Goal: Task Accomplishment & Management: Complete application form

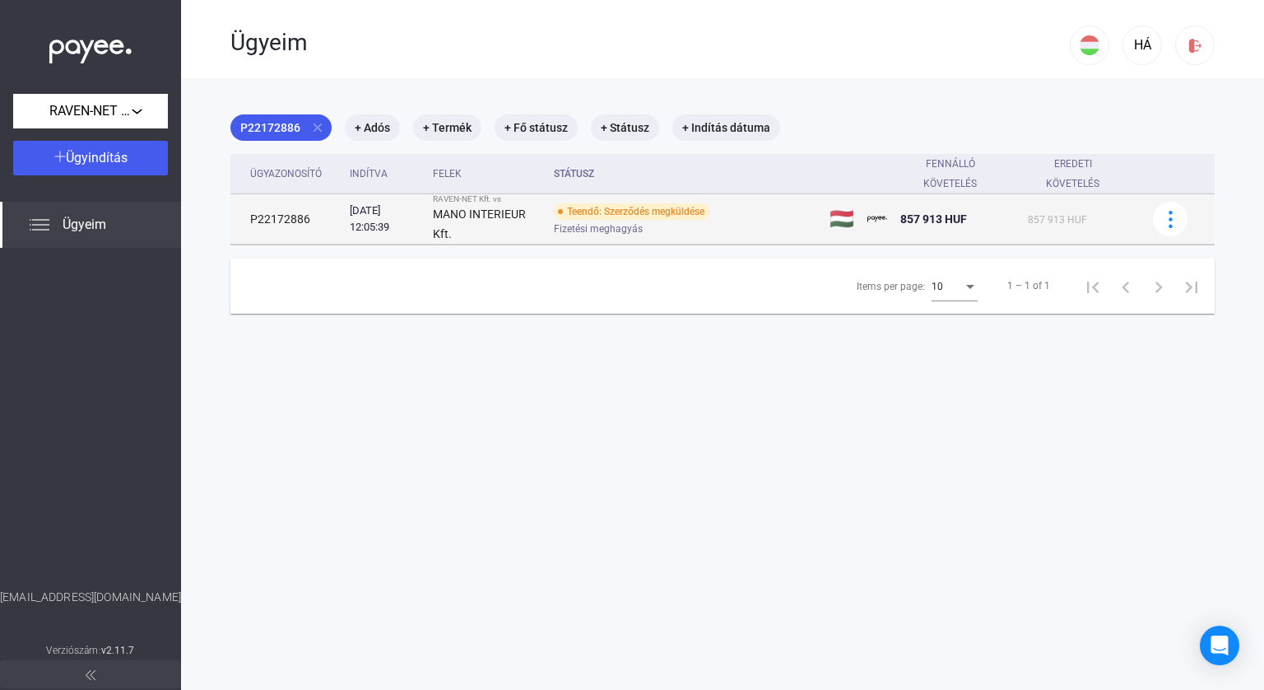
click at [708, 217] on div "Teendő: Szerződés megküldése" at bounding box center [632, 211] width 156 height 16
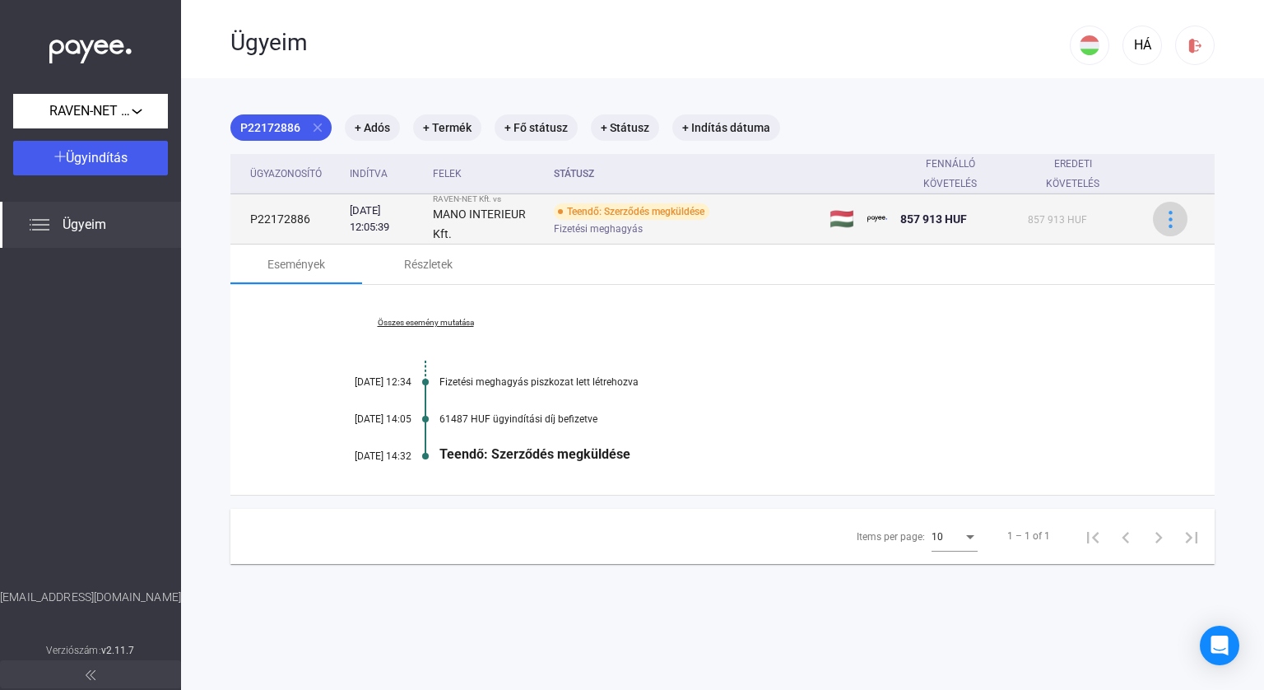
click at [1162, 217] on img at bounding box center [1170, 219] width 17 height 17
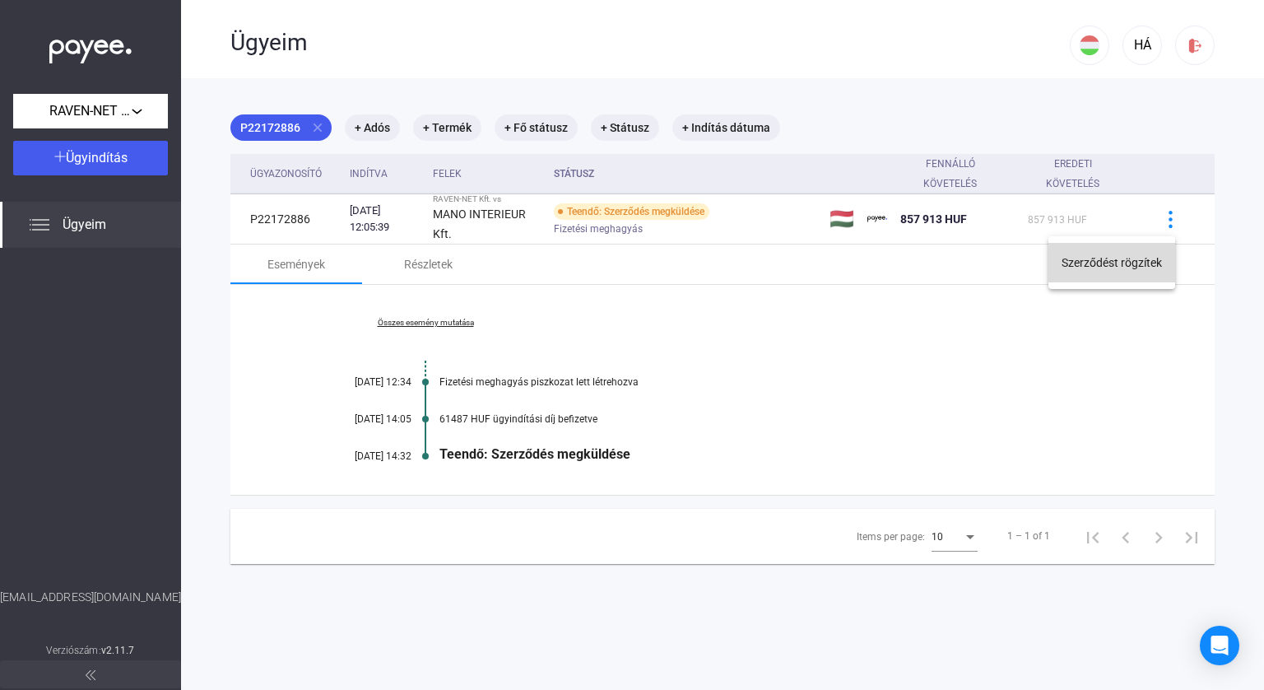
click at [1142, 254] on button "Szerződést rögzítek" at bounding box center [1112, 263] width 127 height 40
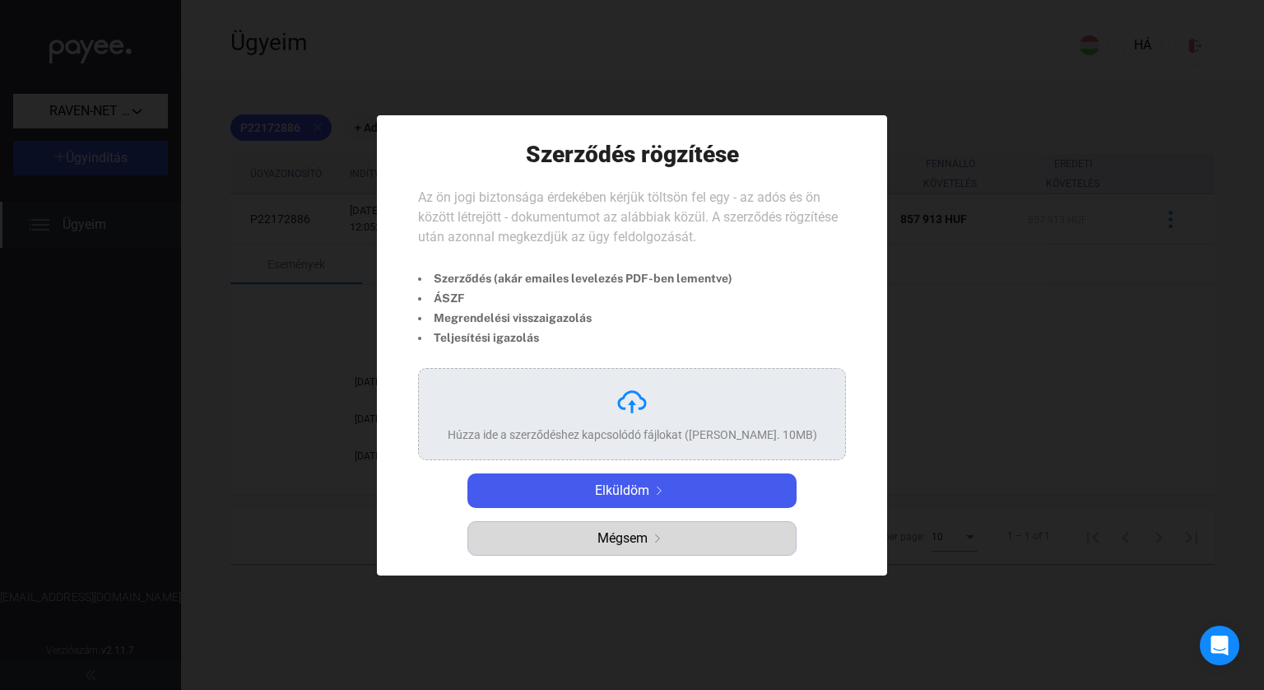
click at [640, 524] on button "Mégsem" at bounding box center [632, 538] width 329 height 35
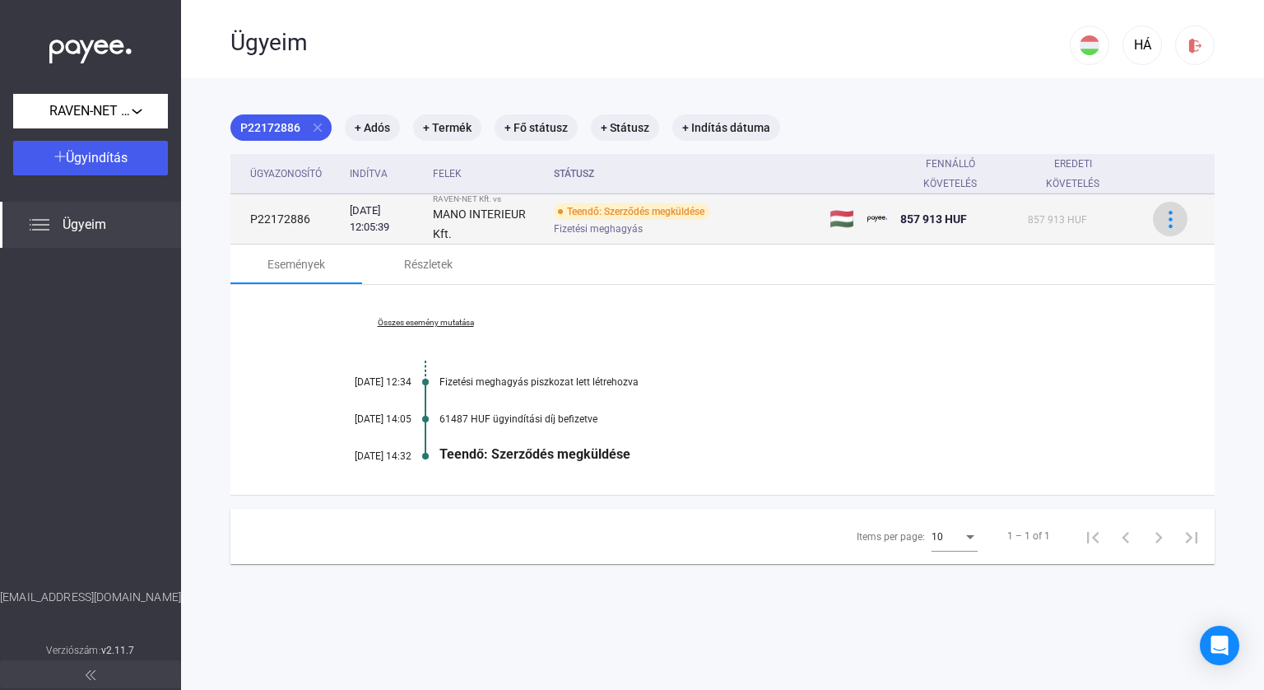
click at [1162, 220] on img at bounding box center [1170, 219] width 17 height 17
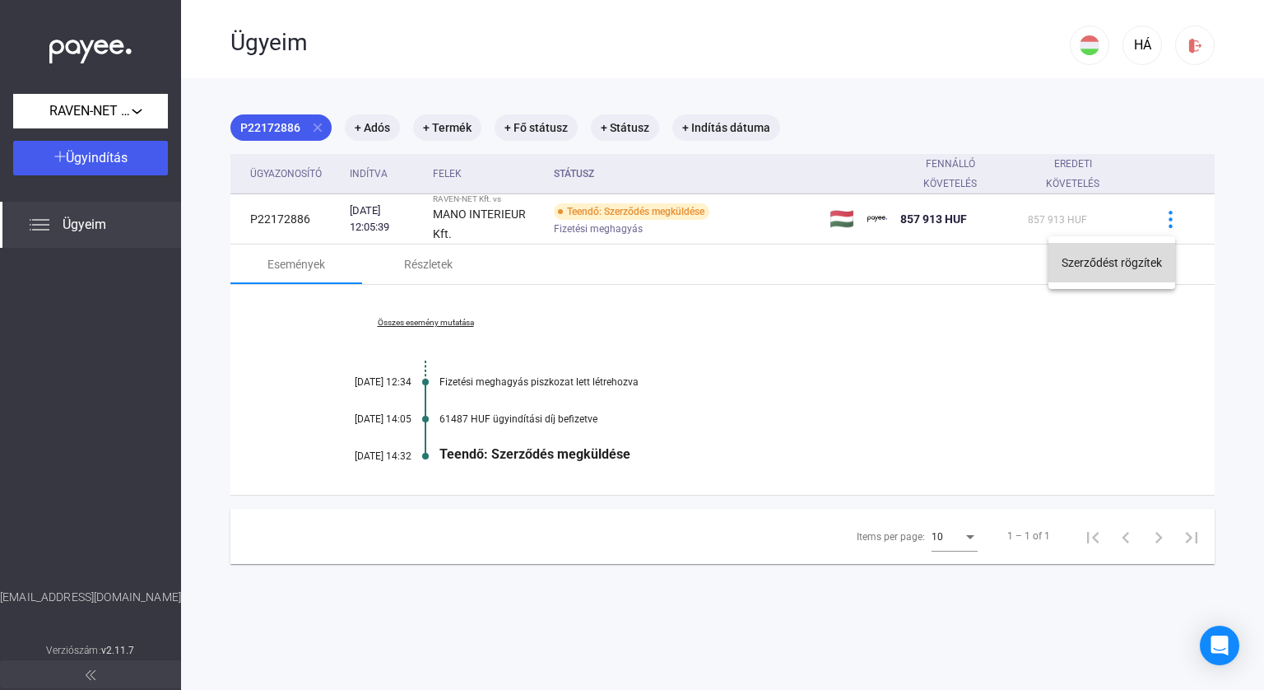
click at [1110, 270] on button "Szerződést rögzítek" at bounding box center [1112, 263] width 127 height 40
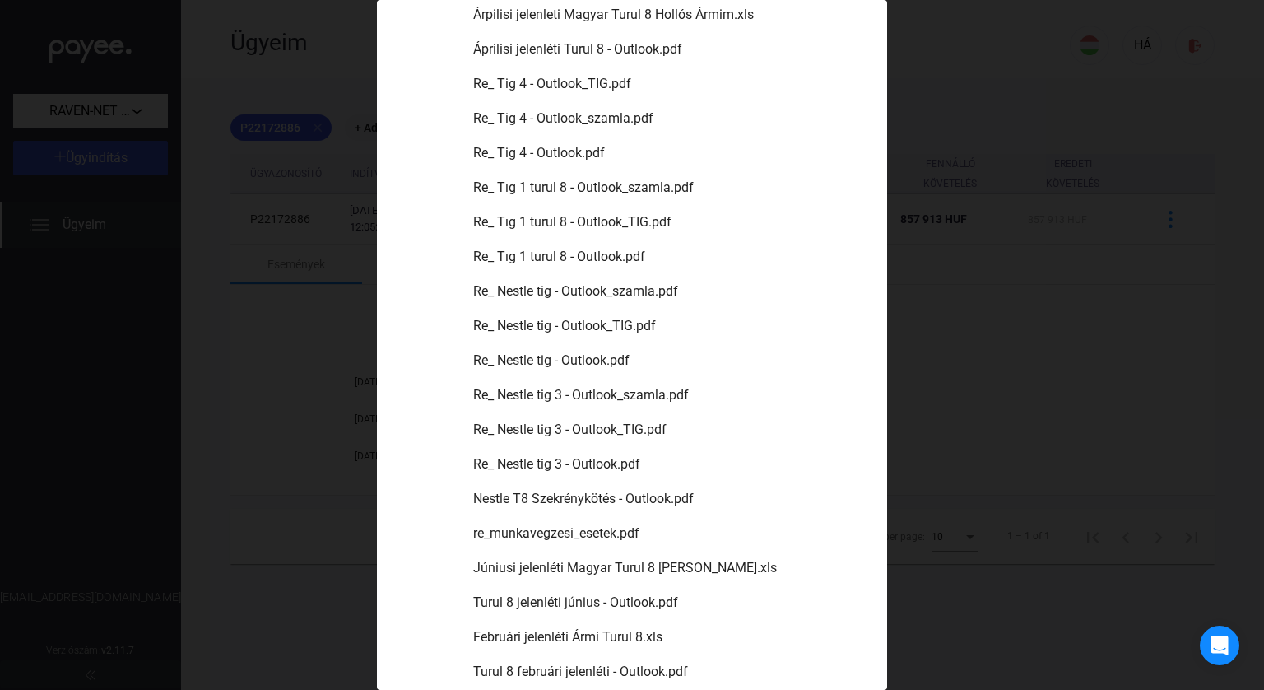
scroll to position [577, 0]
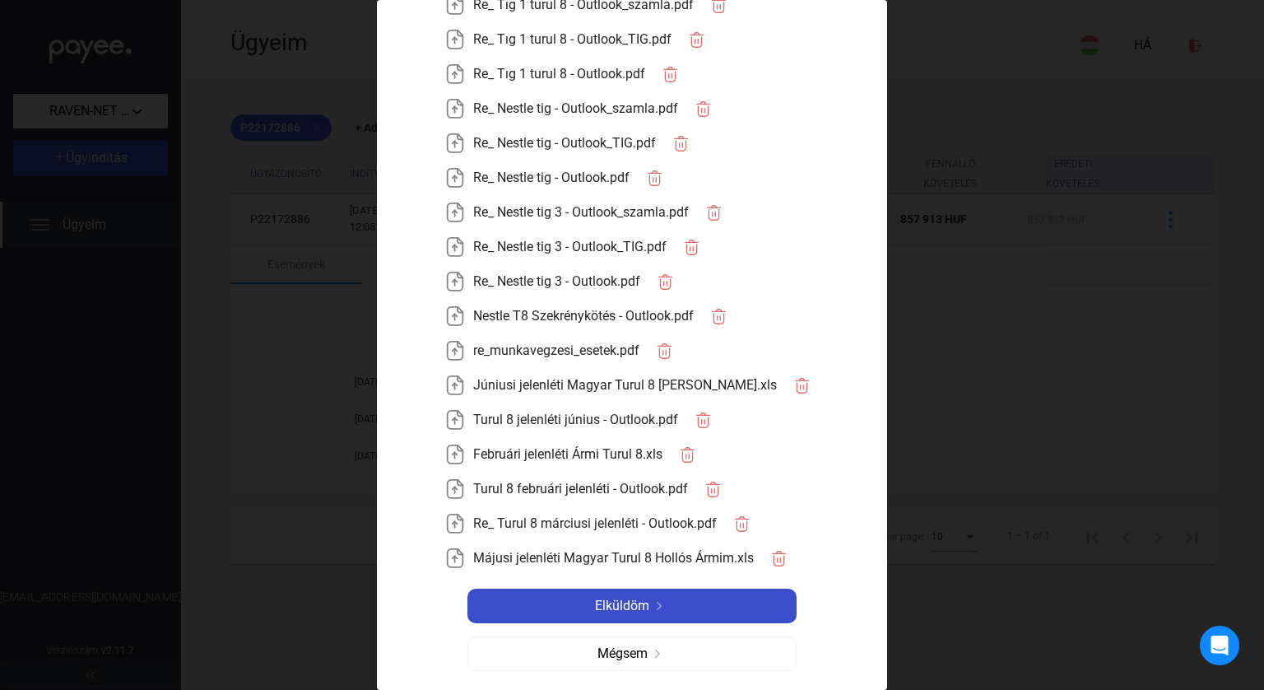
click at [689, 597] on div "Elküldöm" at bounding box center [632, 606] width 319 height 20
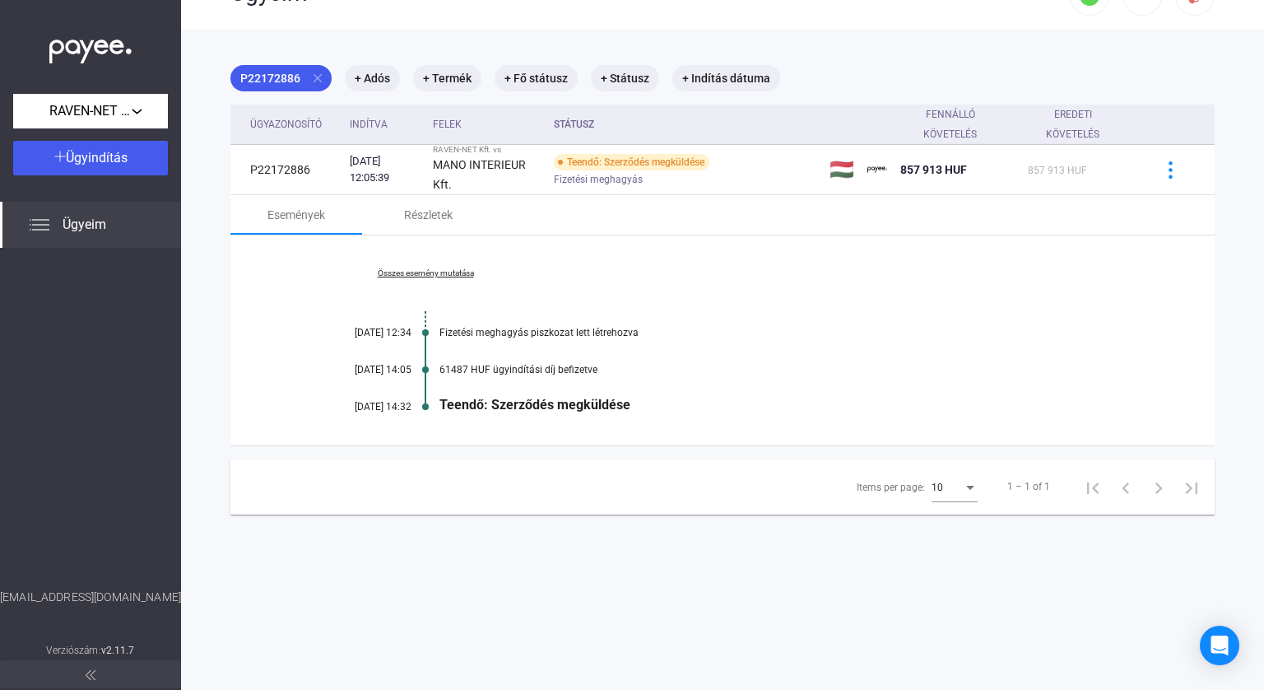
scroll to position [0, 0]
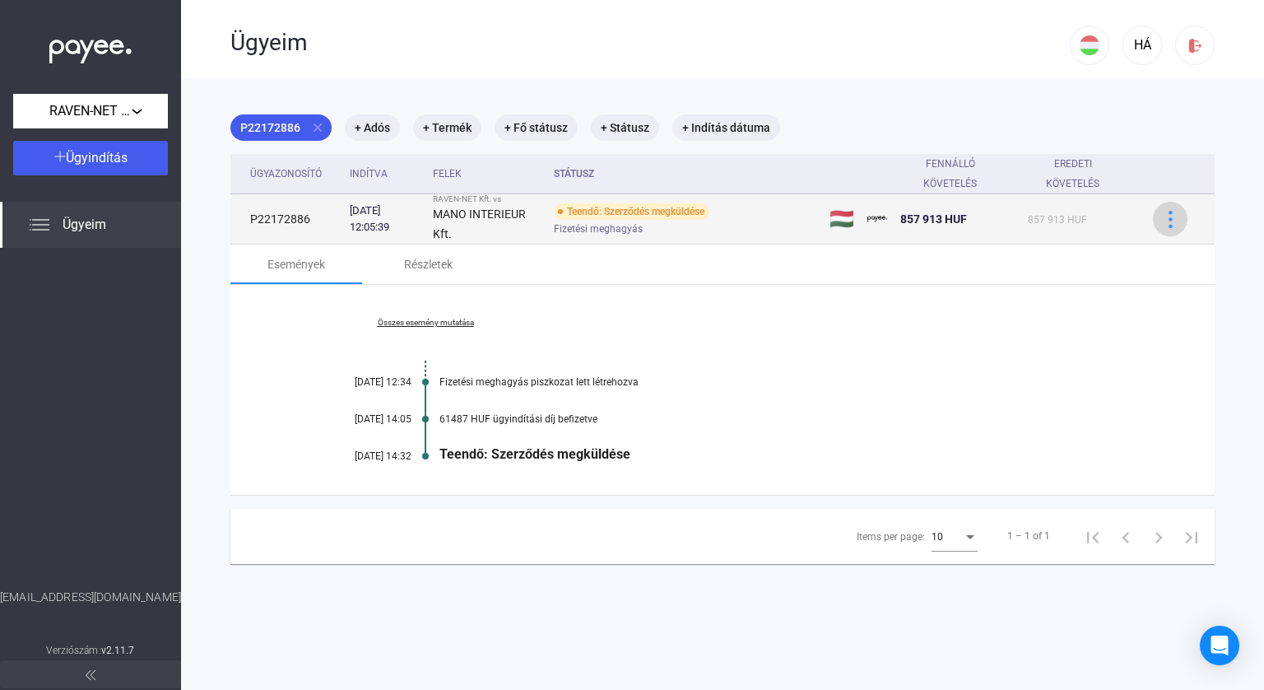
click at [1162, 211] on img at bounding box center [1170, 219] width 17 height 17
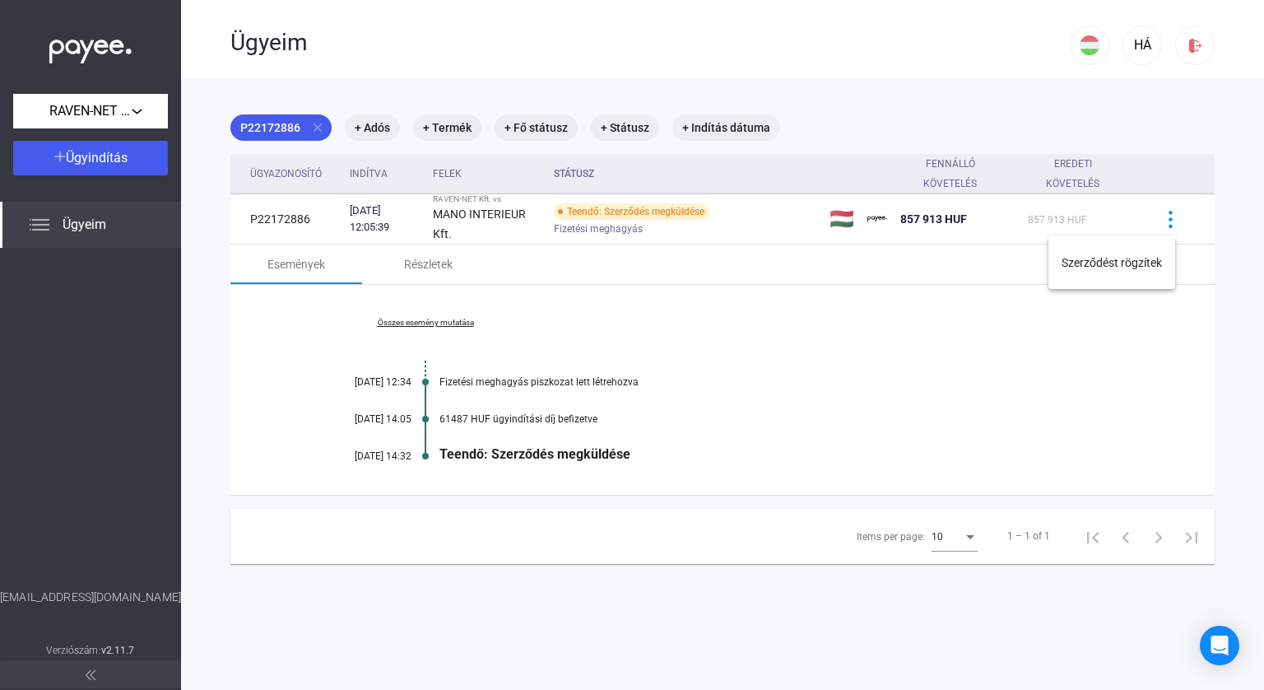
click at [826, 400] on div at bounding box center [632, 345] width 1264 height 690
